Goal: Use online tool/utility: Utilize a website feature to perform a specific function

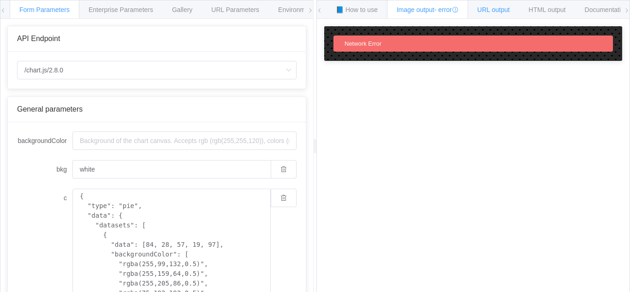
click at [502, 11] on span "URL output" at bounding box center [494, 9] width 32 height 7
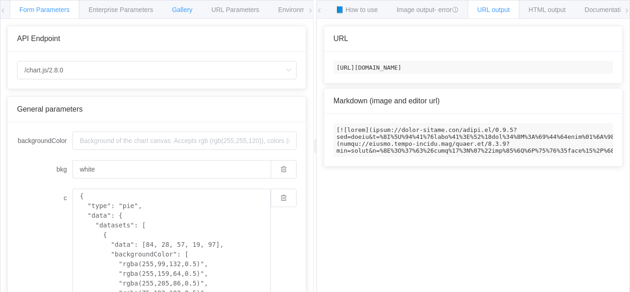
click at [186, 10] on span "Gallery" at bounding box center [182, 9] width 20 height 7
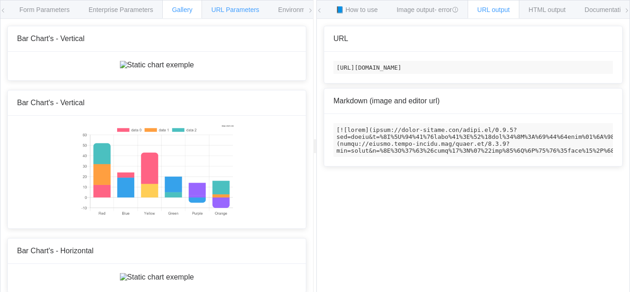
click at [234, 12] on span "URL Parameters" at bounding box center [235, 9] width 48 height 7
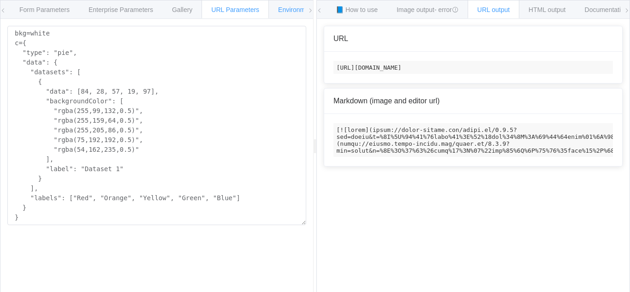
click at [291, 12] on span "Environments" at bounding box center [298, 9] width 40 height 7
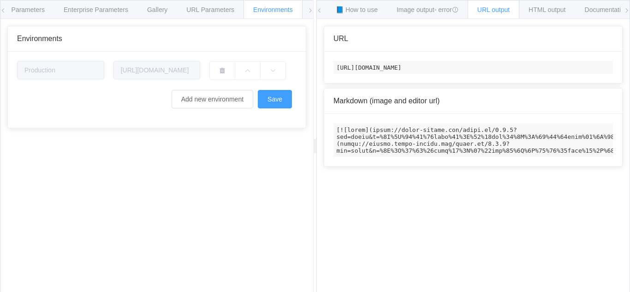
click at [311, 11] on icon at bounding box center [311, 11] width 6 height 6
click at [26, 11] on span "Form Parameters" at bounding box center [19, 9] width 50 height 7
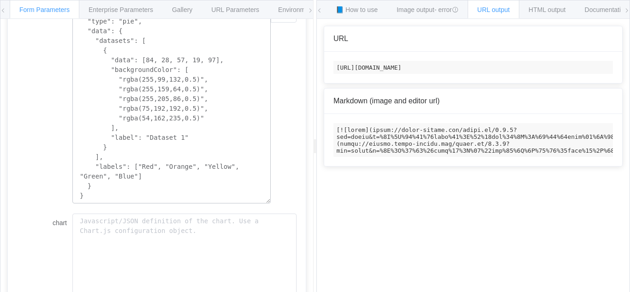
scroll to position [308, 0]
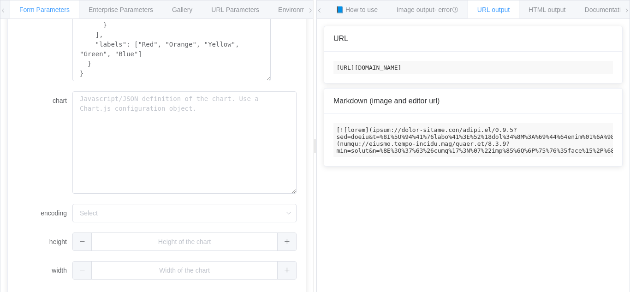
drag, startPoint x: 481, startPoint y: 67, endPoint x: 418, endPoint y: 67, distance: 63.2
click at [418, 67] on code "[URL][DOMAIN_NAME]" at bounding box center [474, 67] width 280 height 13
copy code "chart.js/2.8.0?"
